Goal: Transaction & Acquisition: Purchase product/service

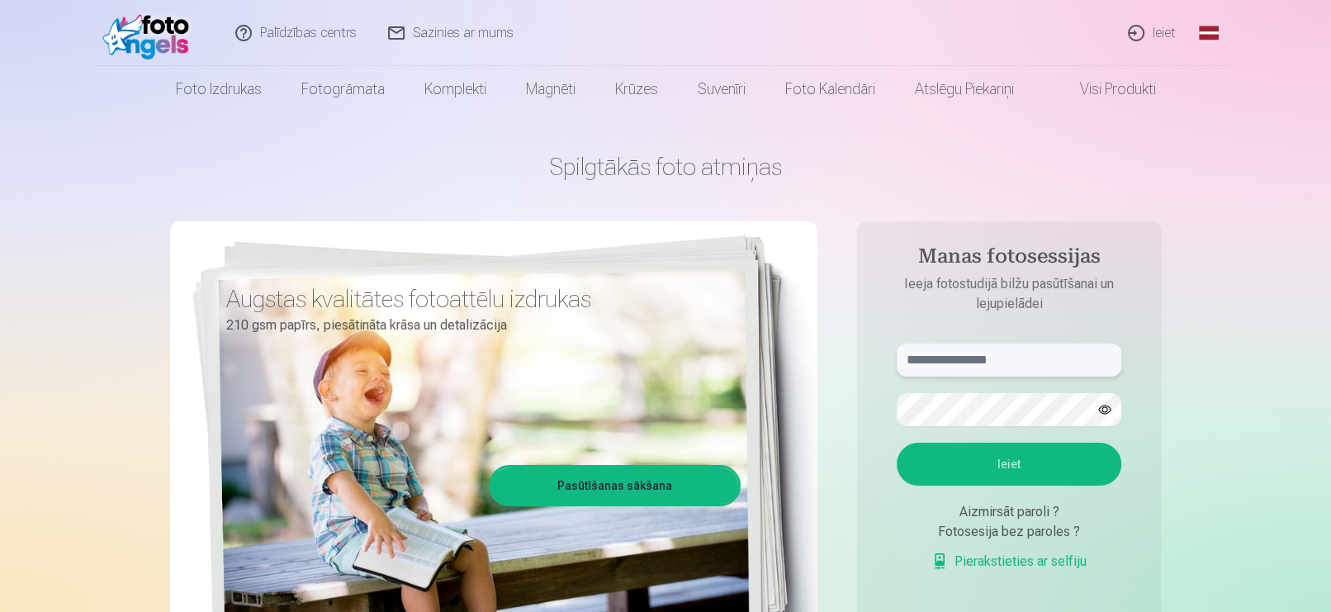
click at [982, 358] on input "text" at bounding box center [1009, 360] width 225 height 33
type input "**********"
click at [1004, 471] on button "Ieiet" at bounding box center [1009, 464] width 225 height 43
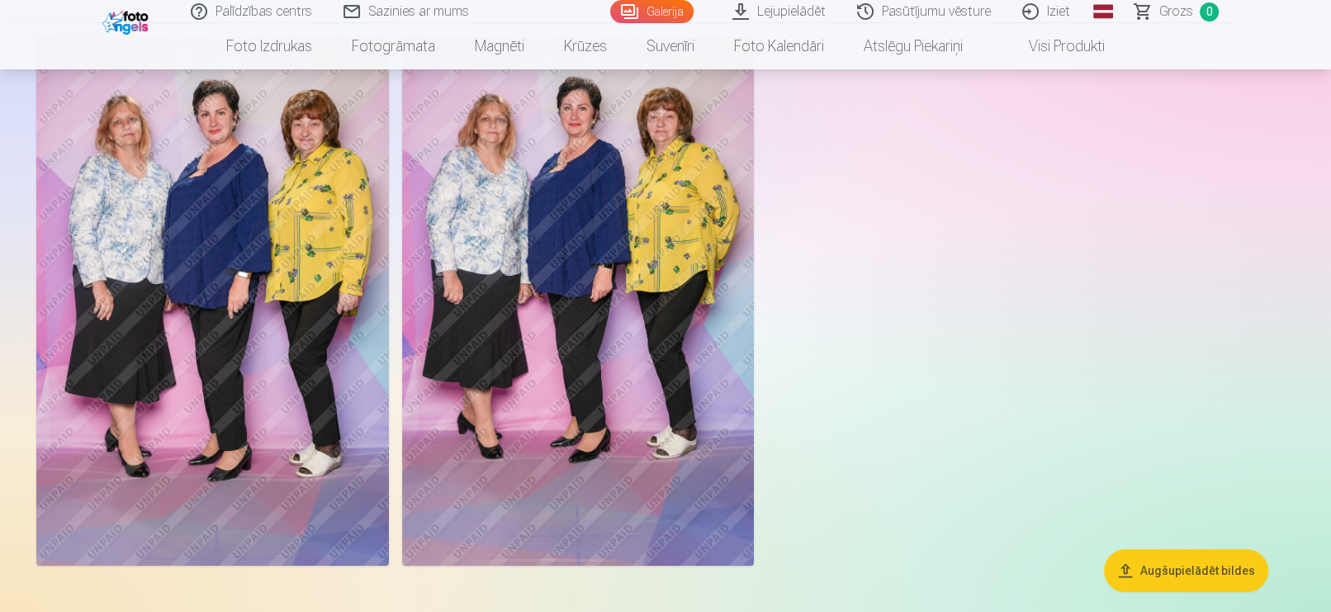
scroll to position [42, 0]
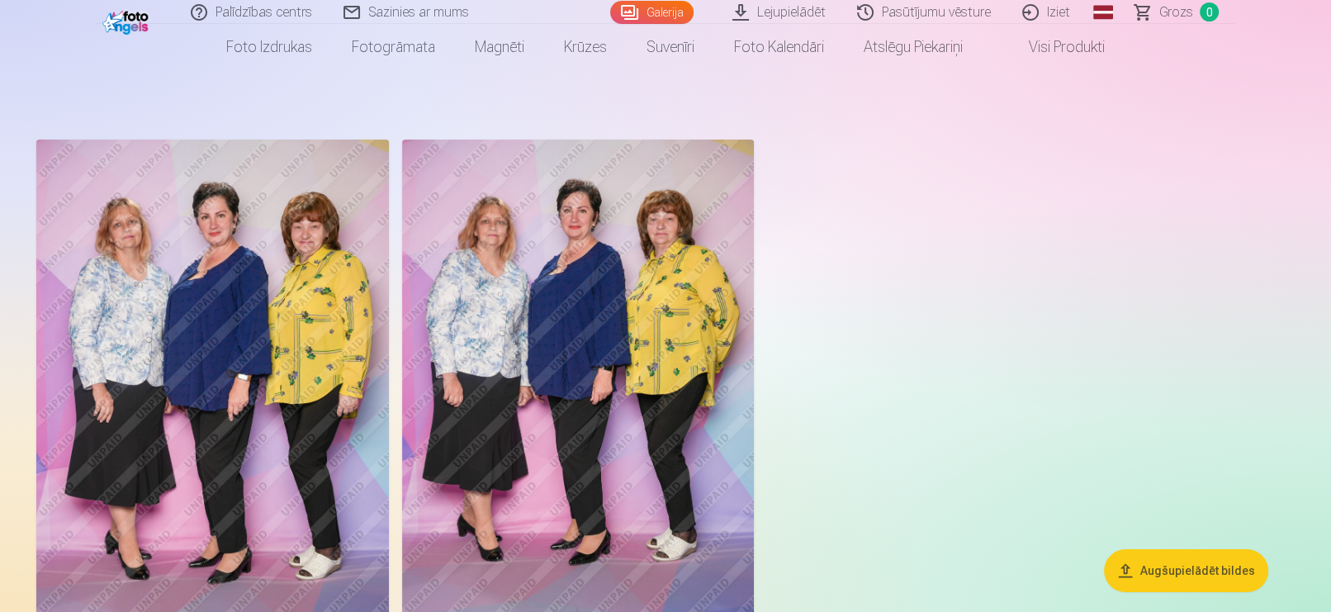
click at [1059, 53] on link "Visi produkti" at bounding box center [1054, 47] width 142 height 46
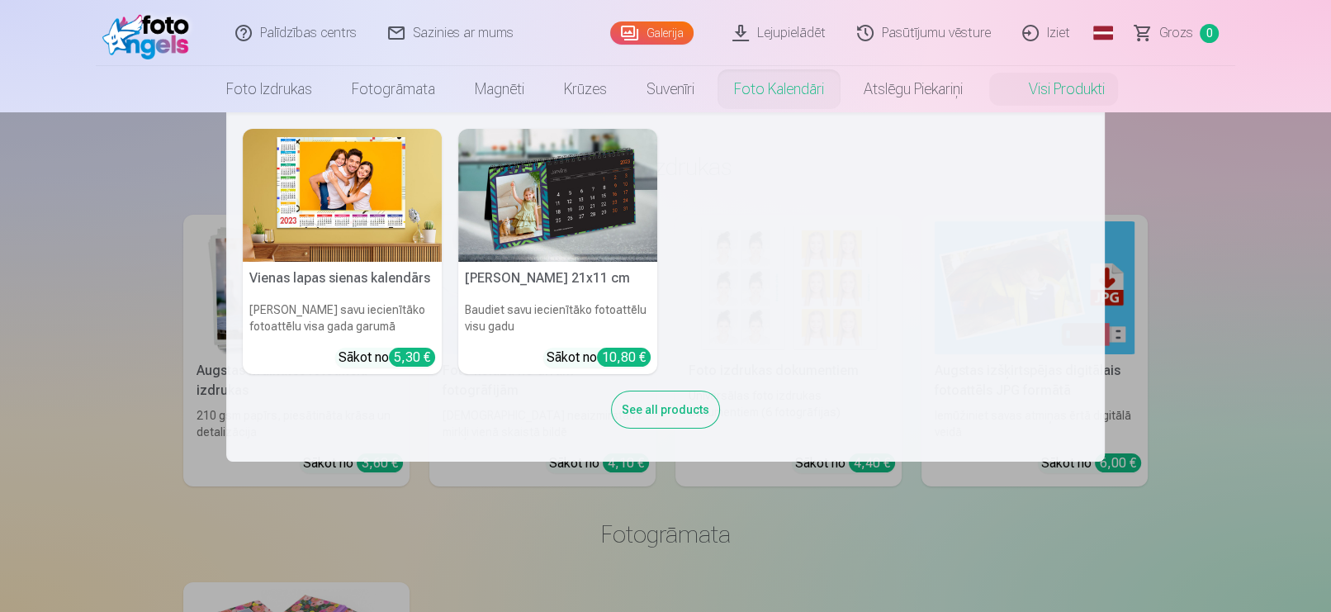
click at [1246, 284] on nav "Vienas lapas sienas [PERSON_NAME] savu iecienītāko fotoattēlu visa gada garumā …" at bounding box center [665, 286] width 1331 height 349
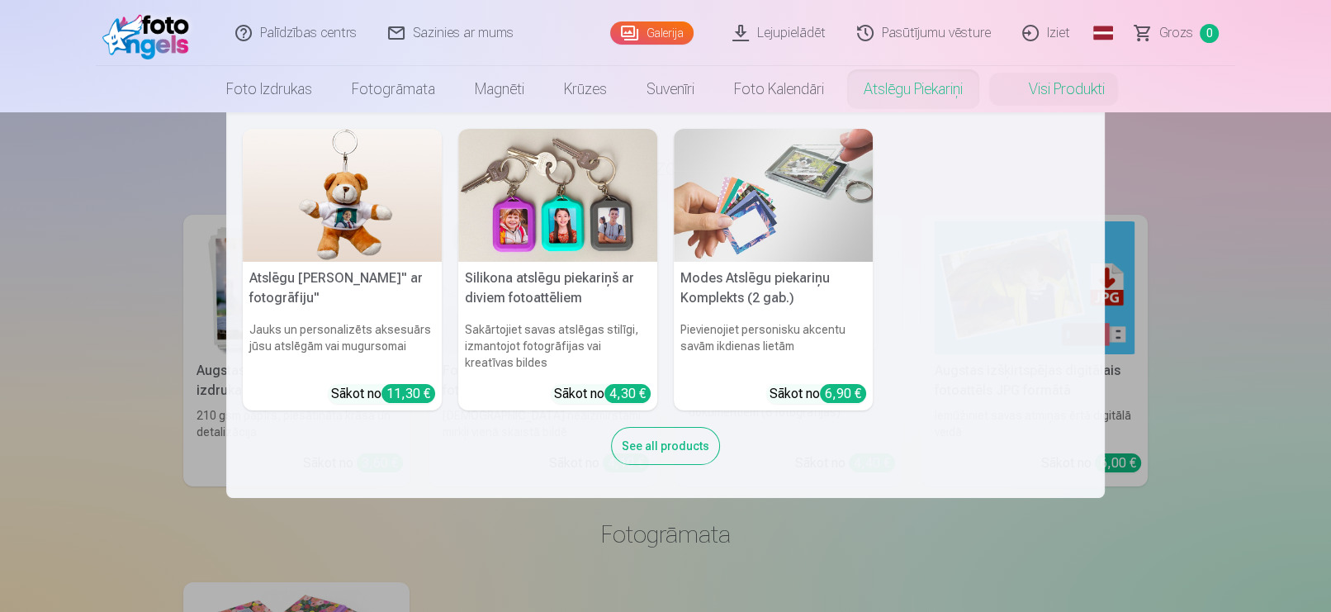
click at [1230, 276] on nav "Atslēgu piekariņš Lācītis" ar fotogrāfiju" Jauks un personalizēts aksesuārs jūs…" at bounding box center [665, 305] width 1331 height 386
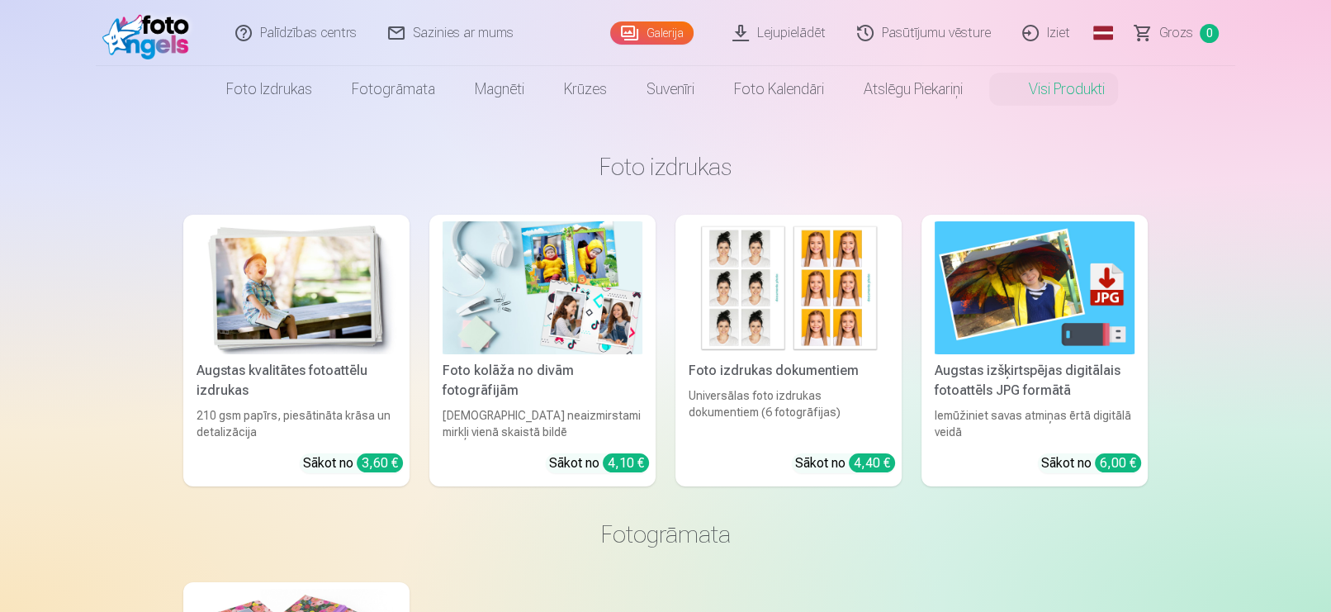
click at [1075, 93] on link "Visi produkti" at bounding box center [1054, 89] width 142 height 46
